Goal: Navigation & Orientation: Find specific page/section

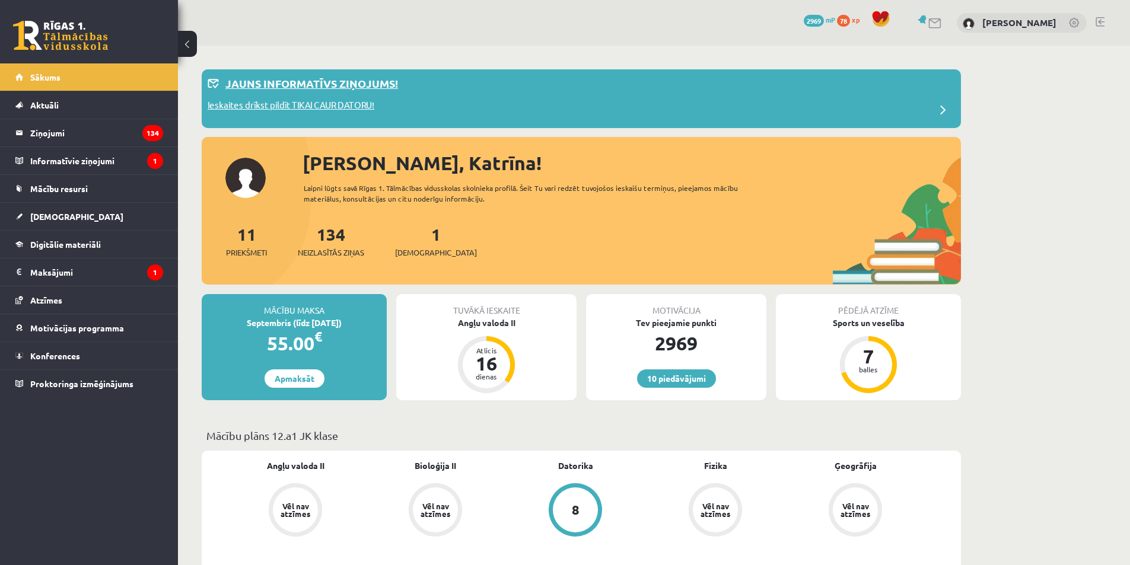
click at [392, 87] on p "Jauns informatīvs ziņojums!" at bounding box center [311, 83] width 173 height 16
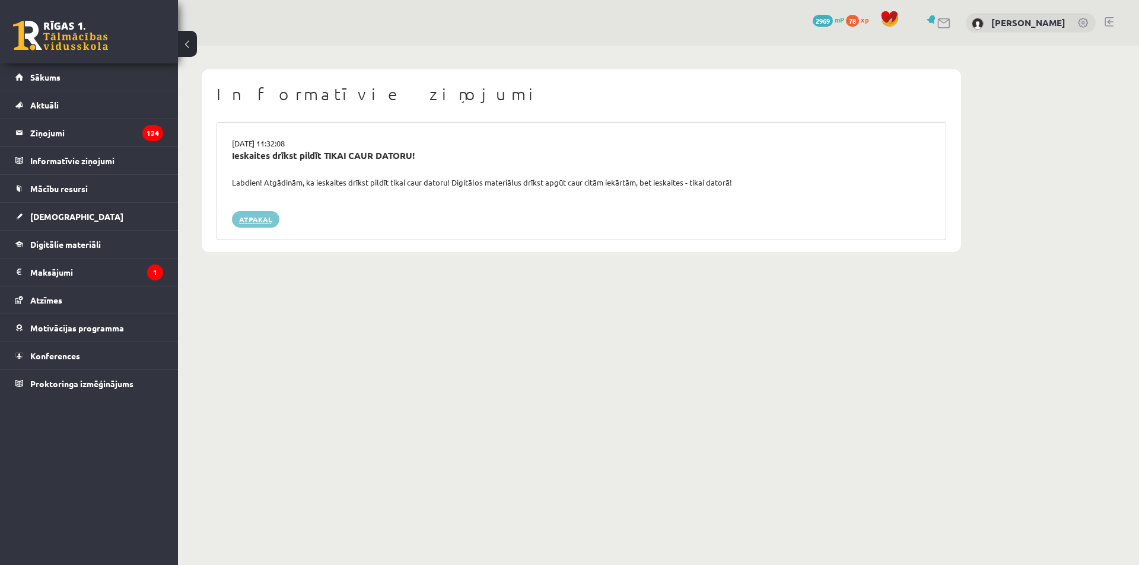
click at [269, 222] on link "Atpakaļ" at bounding box center [255, 219] width 47 height 17
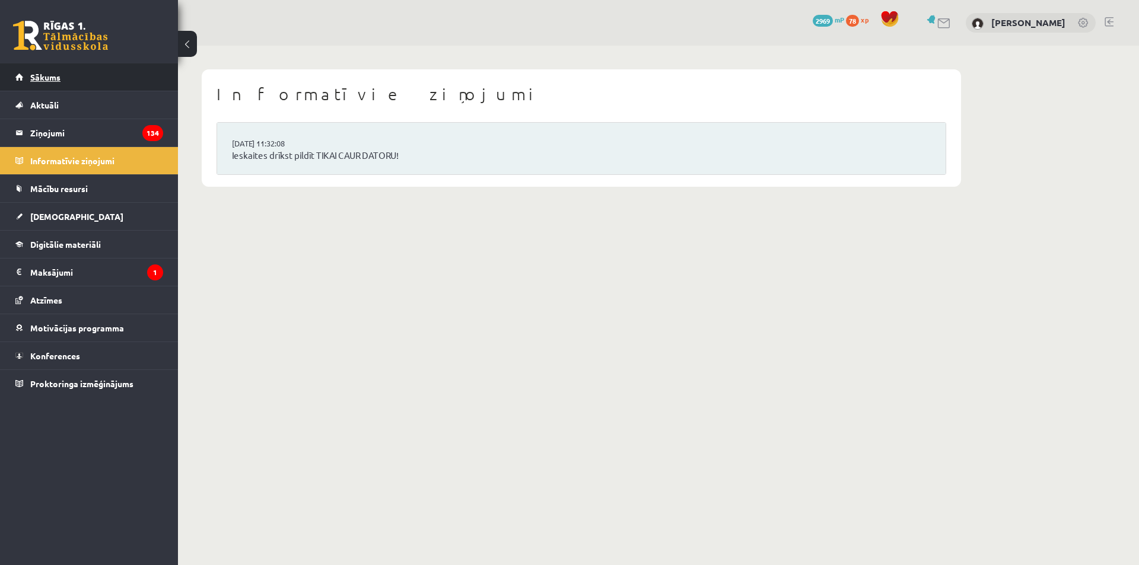
click at [107, 82] on link "Sākums" at bounding box center [89, 76] width 148 height 27
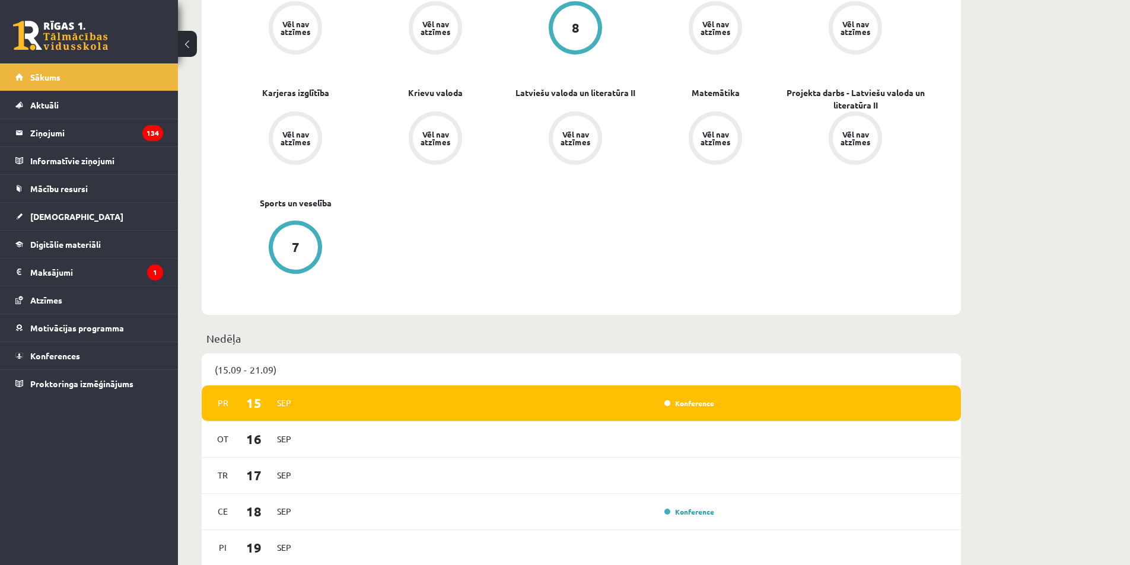
scroll to position [356, 0]
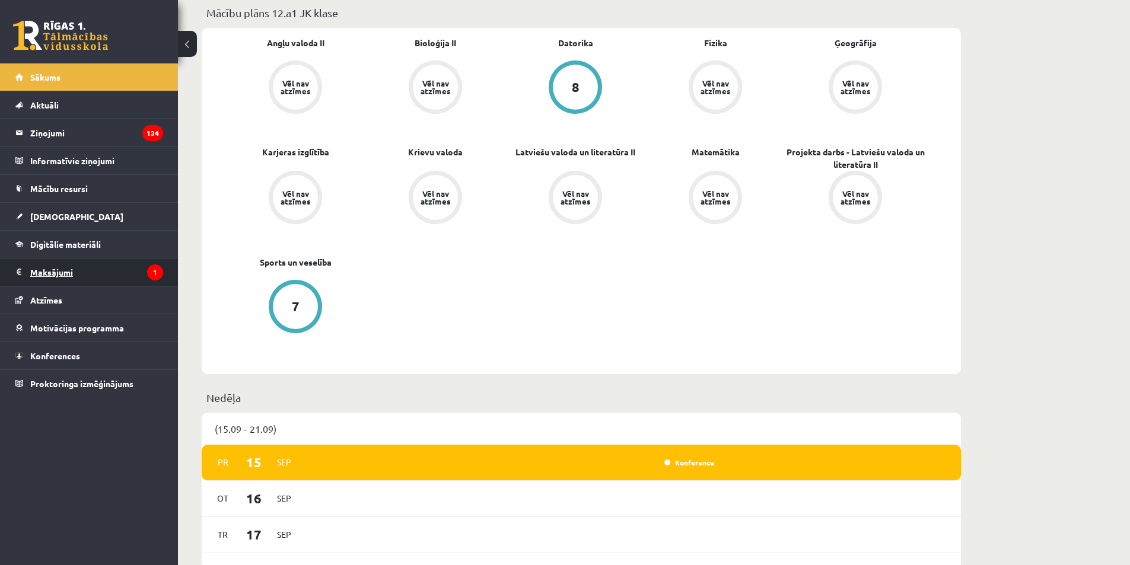
click at [105, 274] on legend "Maksājumi 1" at bounding box center [96, 272] width 133 height 27
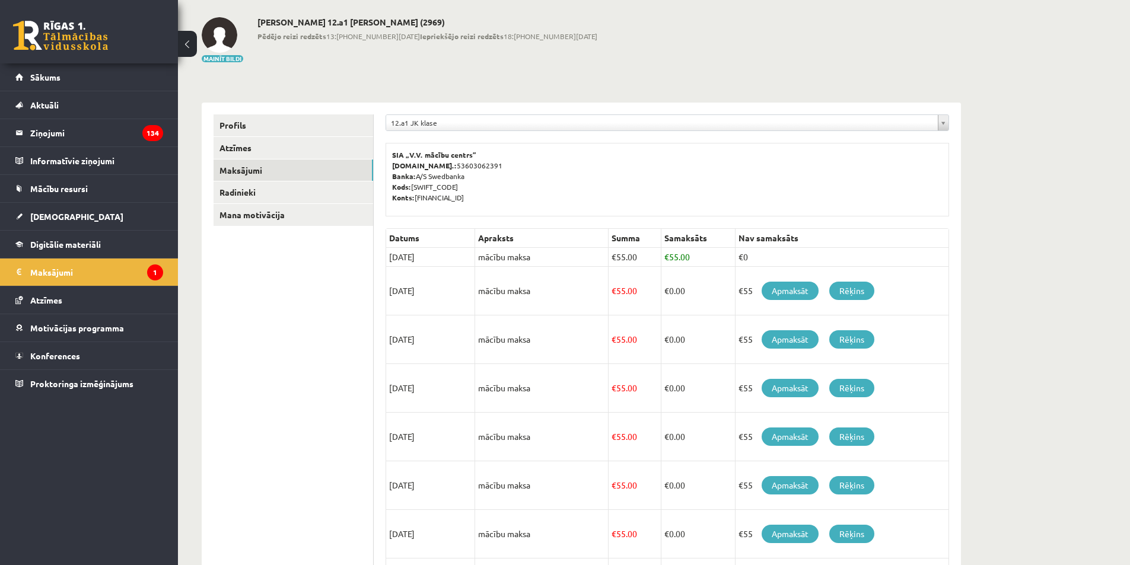
scroll to position [39, 0]
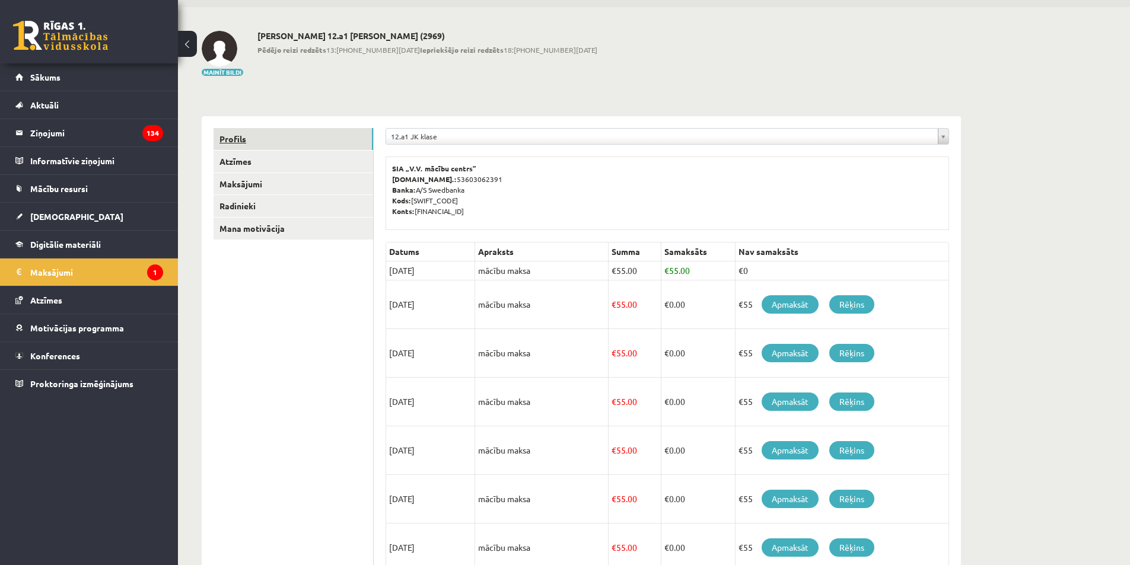
click at [302, 145] on link "Profils" at bounding box center [294, 139] width 160 height 22
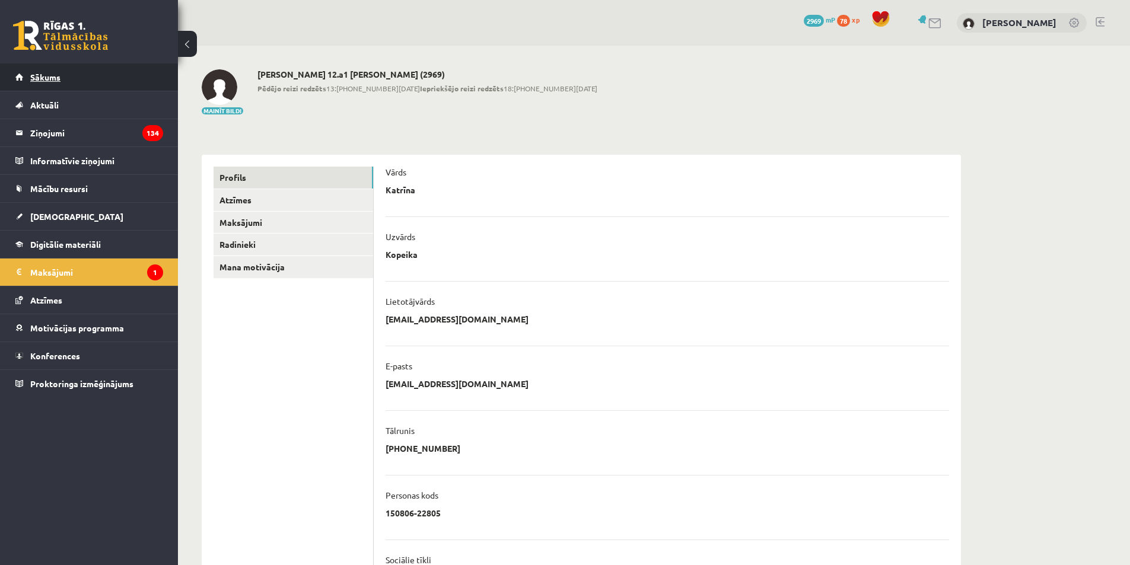
click at [97, 83] on link "Sākums" at bounding box center [89, 76] width 148 height 27
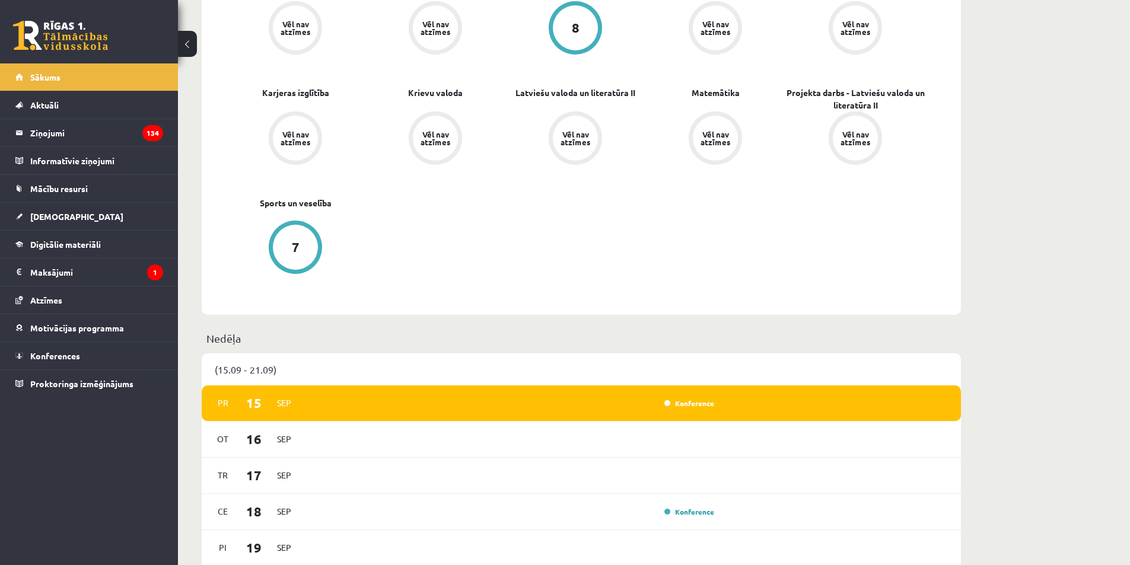
scroll to position [652, 0]
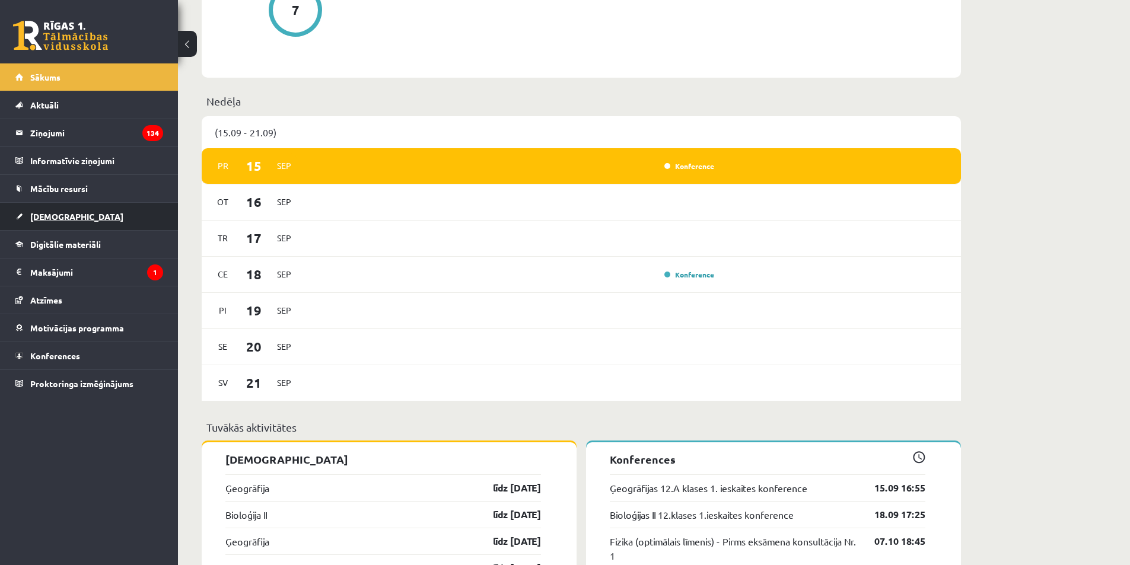
click at [106, 221] on link "[DEMOGRAPHIC_DATA]" at bounding box center [89, 216] width 148 height 27
